Goal: Task Accomplishment & Management: Use online tool/utility

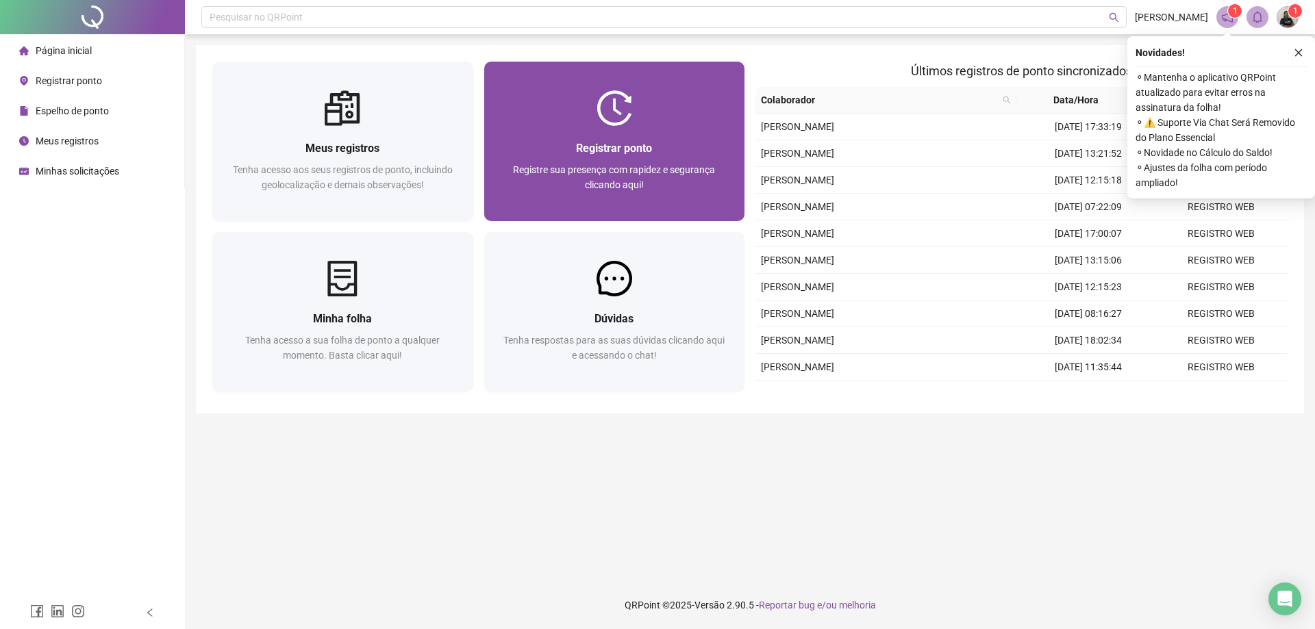
click at [636, 156] on div "Registrar ponto" at bounding box center [615, 148] width 228 height 17
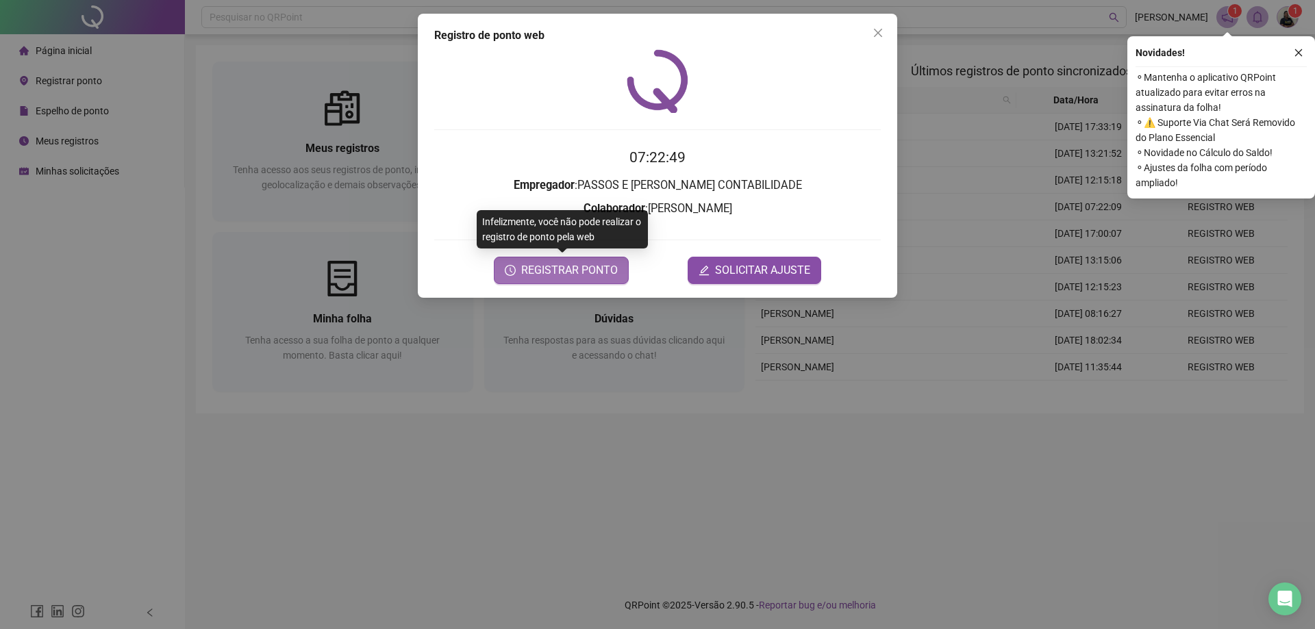
click at [580, 277] on span "REGISTRAR PONTO" at bounding box center [569, 270] width 97 height 16
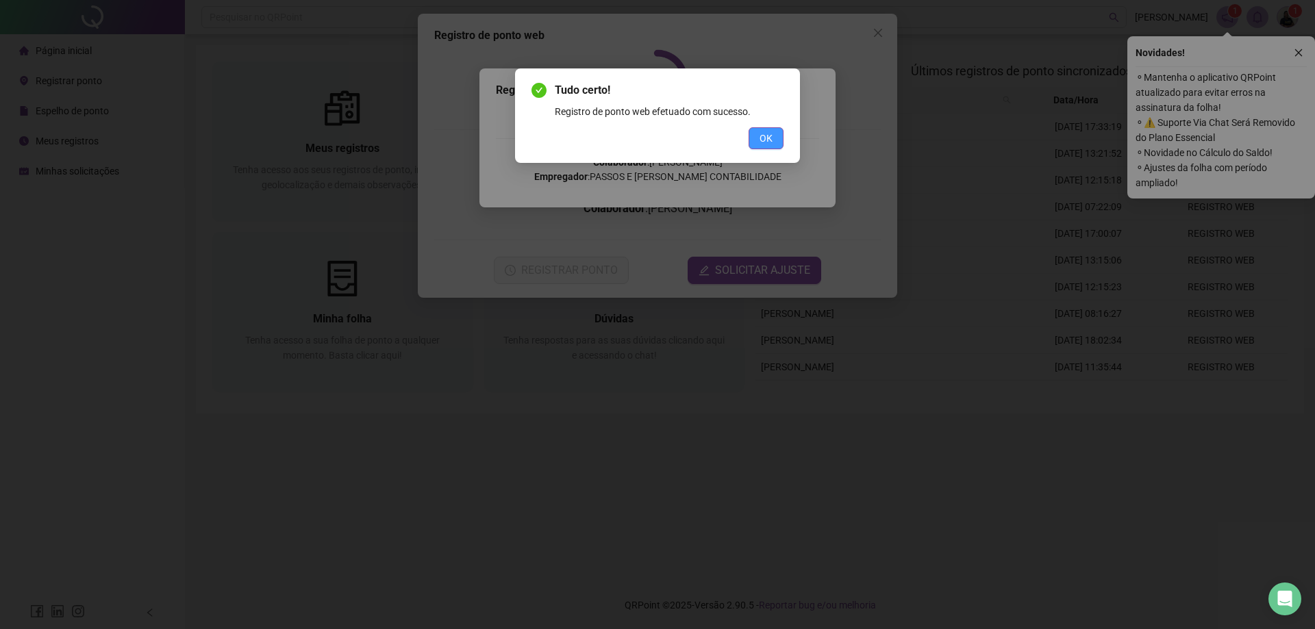
click at [781, 131] on button "OK" at bounding box center [766, 138] width 35 height 22
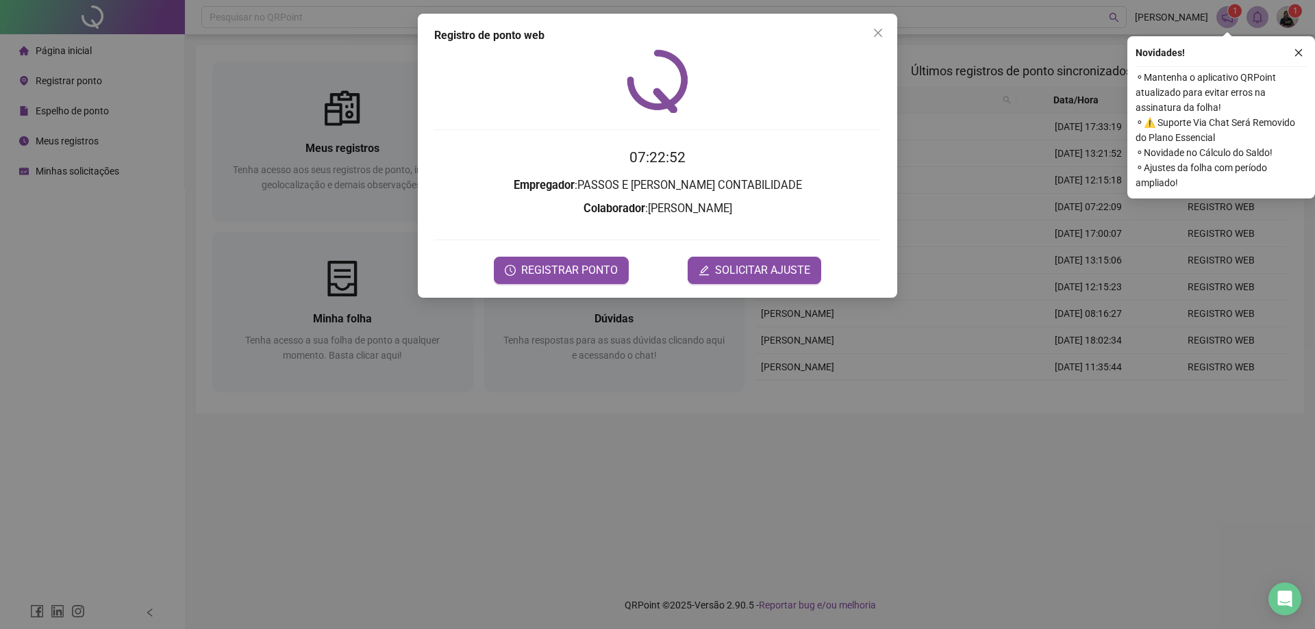
click at [876, 39] on button "Close" at bounding box center [878, 33] width 22 height 22
